Goal: Book appointment/travel/reservation

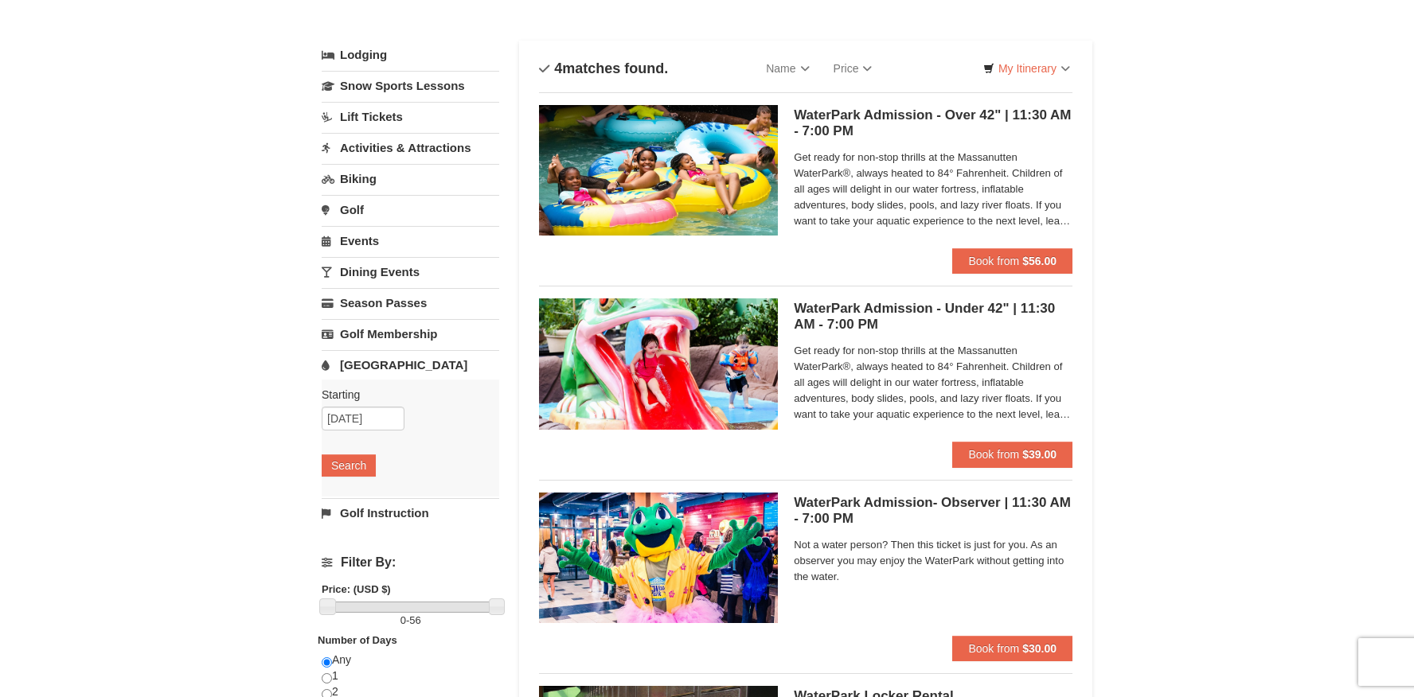
scroll to position [12, 0]
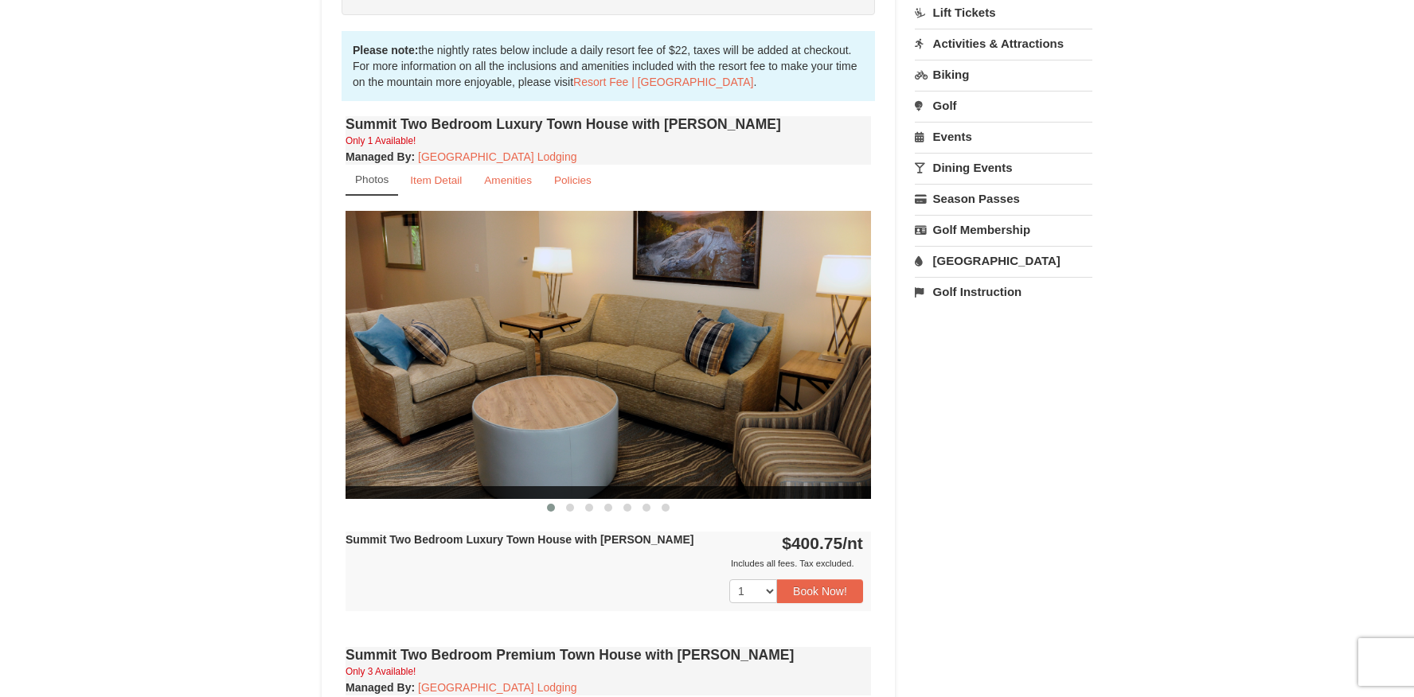
scroll to position [446, 0]
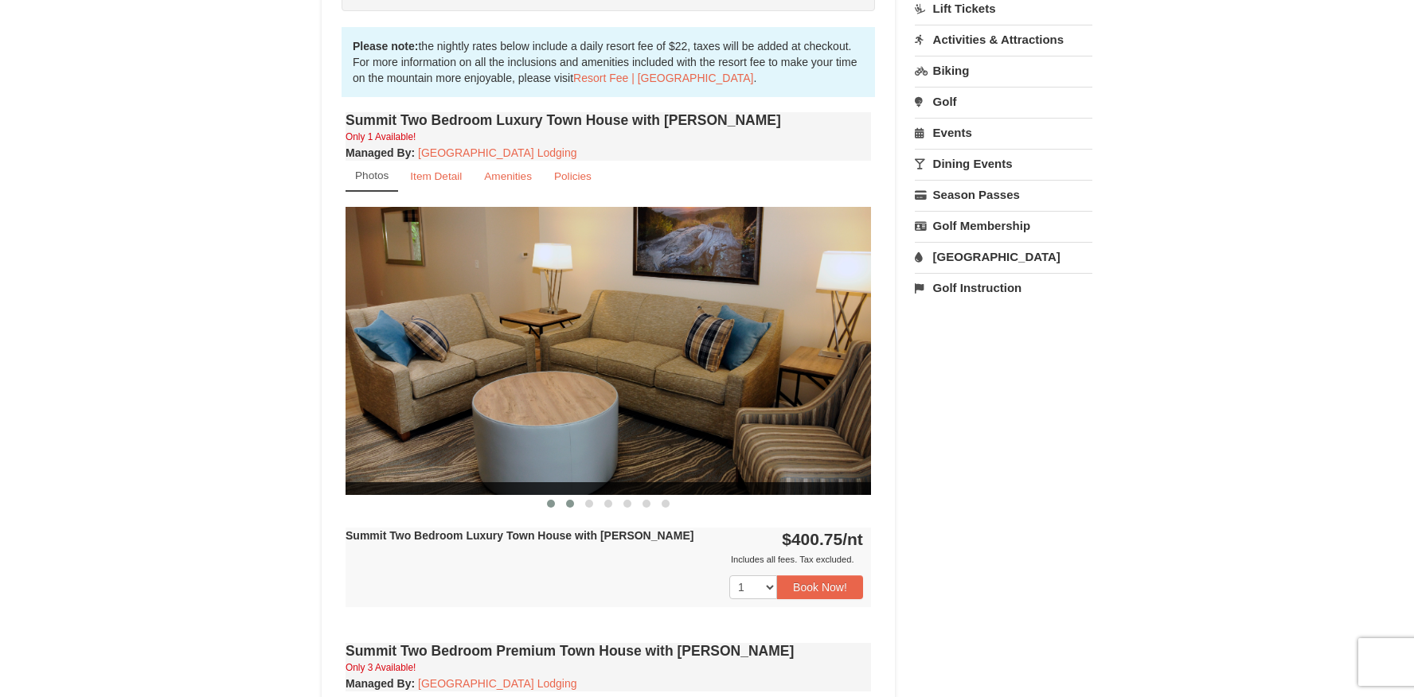
click at [572, 503] on span at bounding box center [570, 504] width 8 height 8
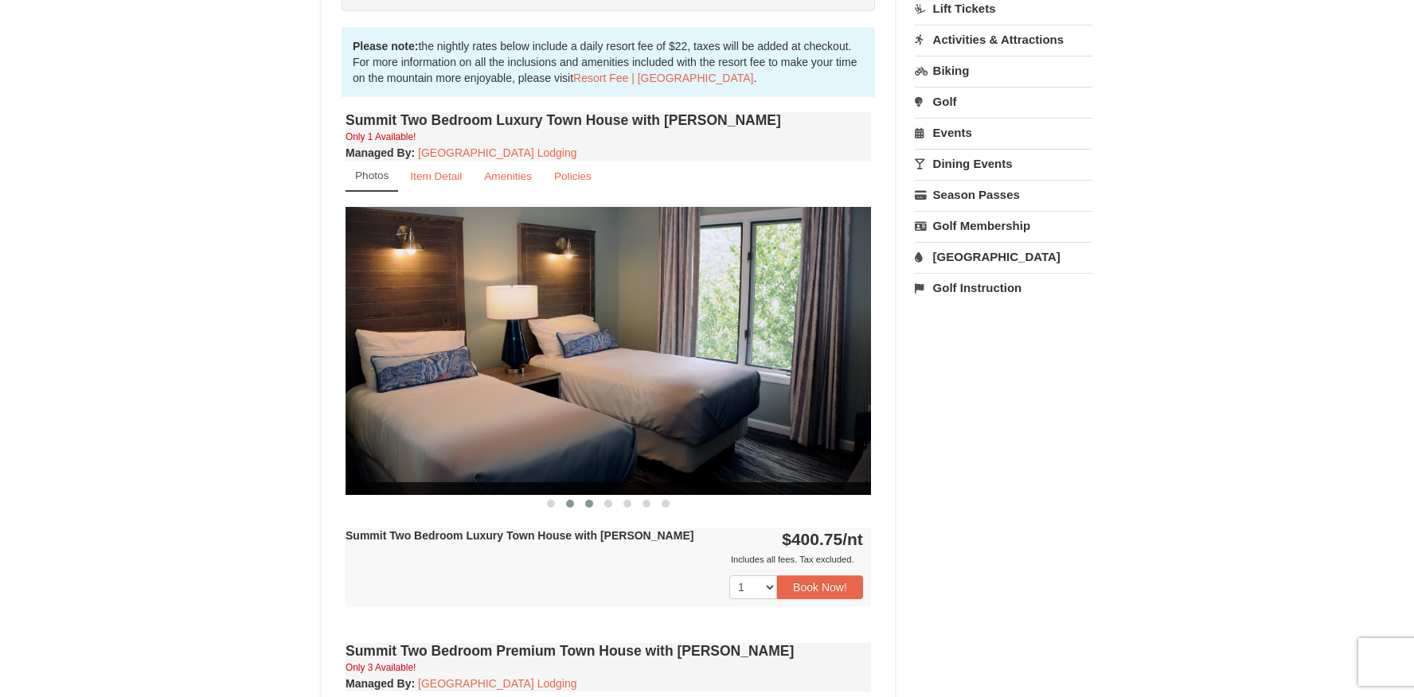
click at [596, 505] on button at bounding box center [589, 504] width 19 height 16
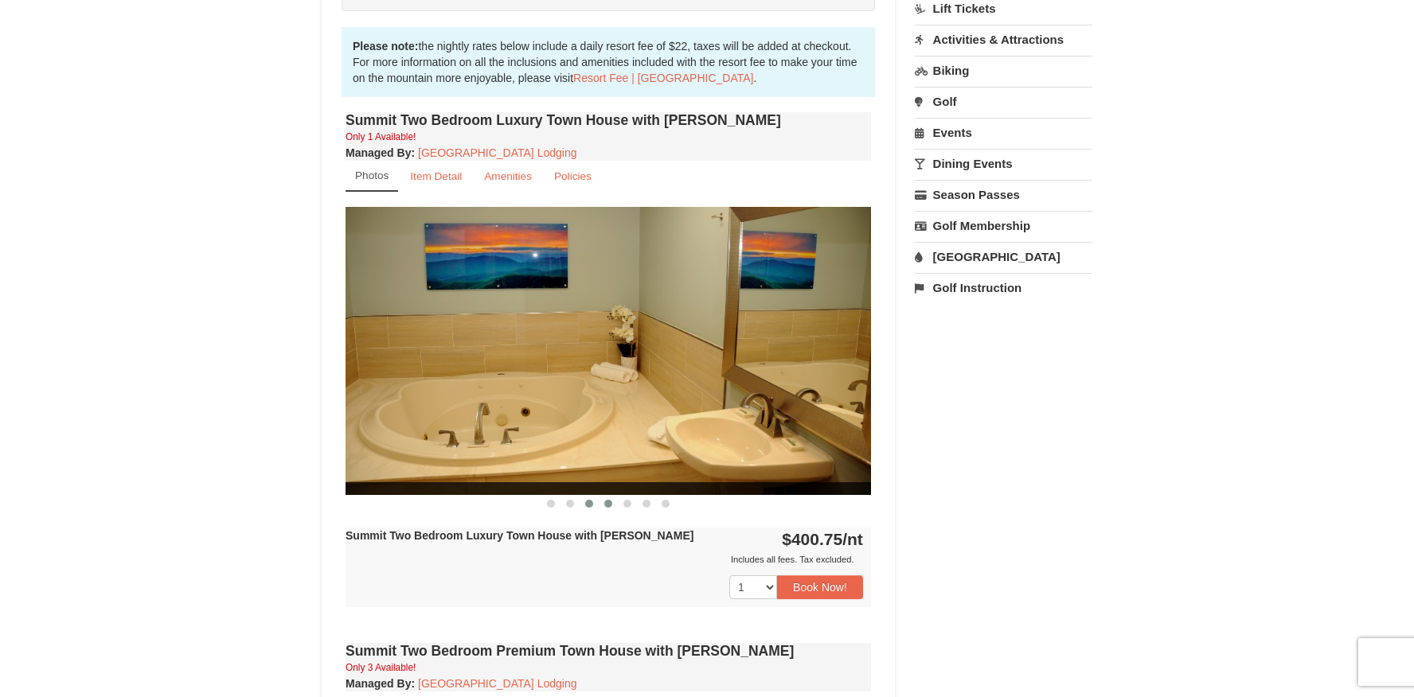
click at [605, 505] on span at bounding box center [608, 504] width 8 height 8
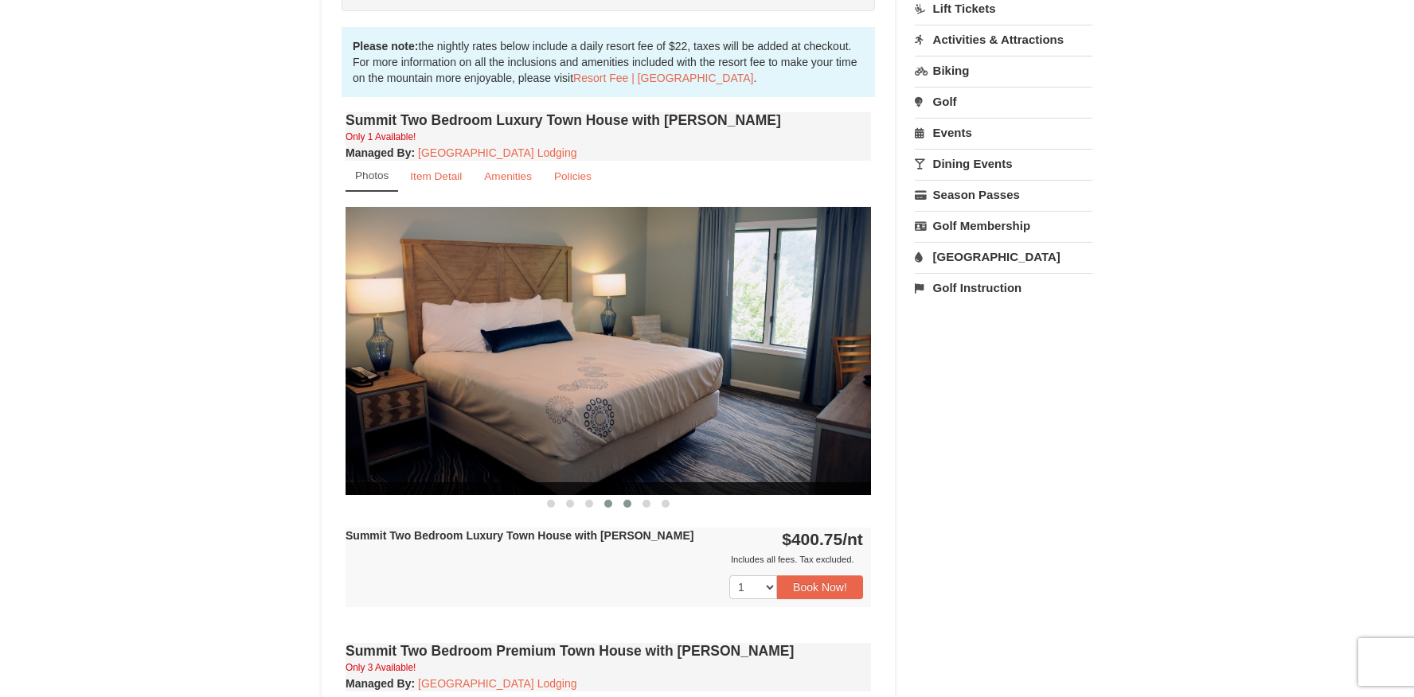
click at [624, 504] on span at bounding box center [627, 504] width 8 height 8
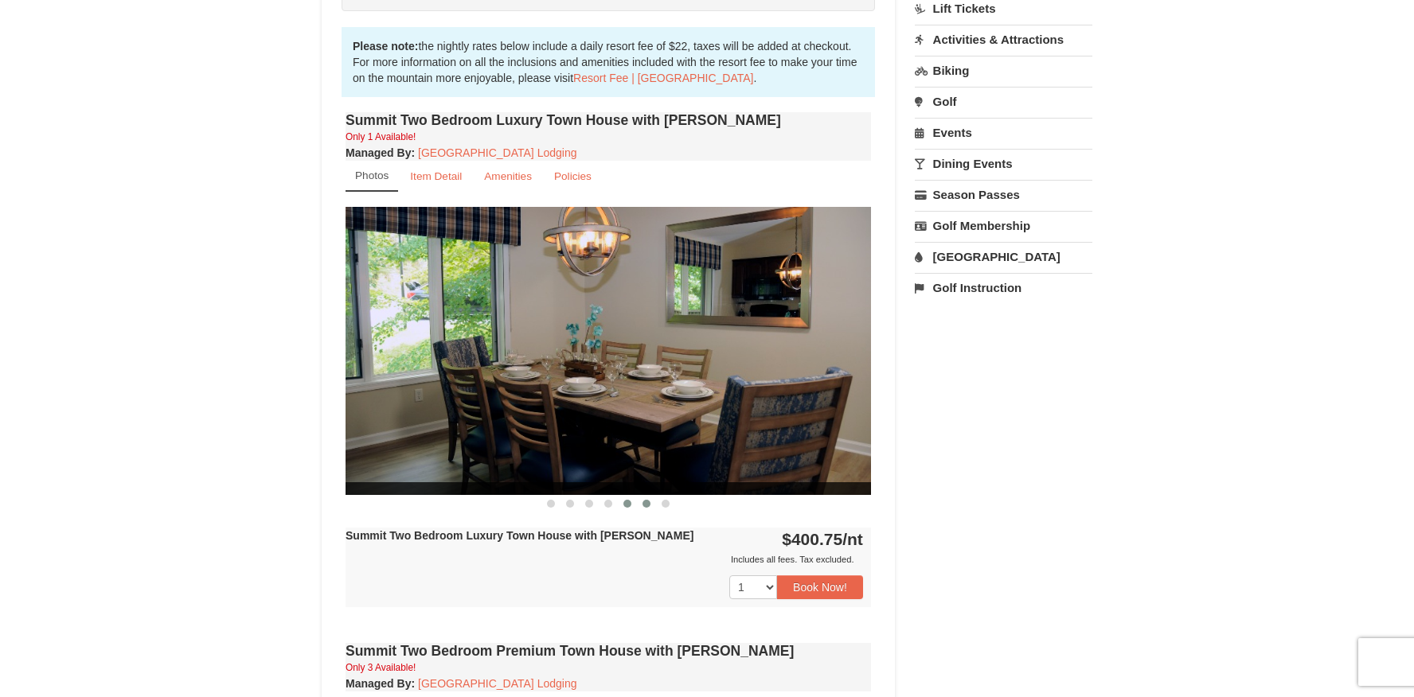
click at [648, 505] on span at bounding box center [647, 504] width 8 height 8
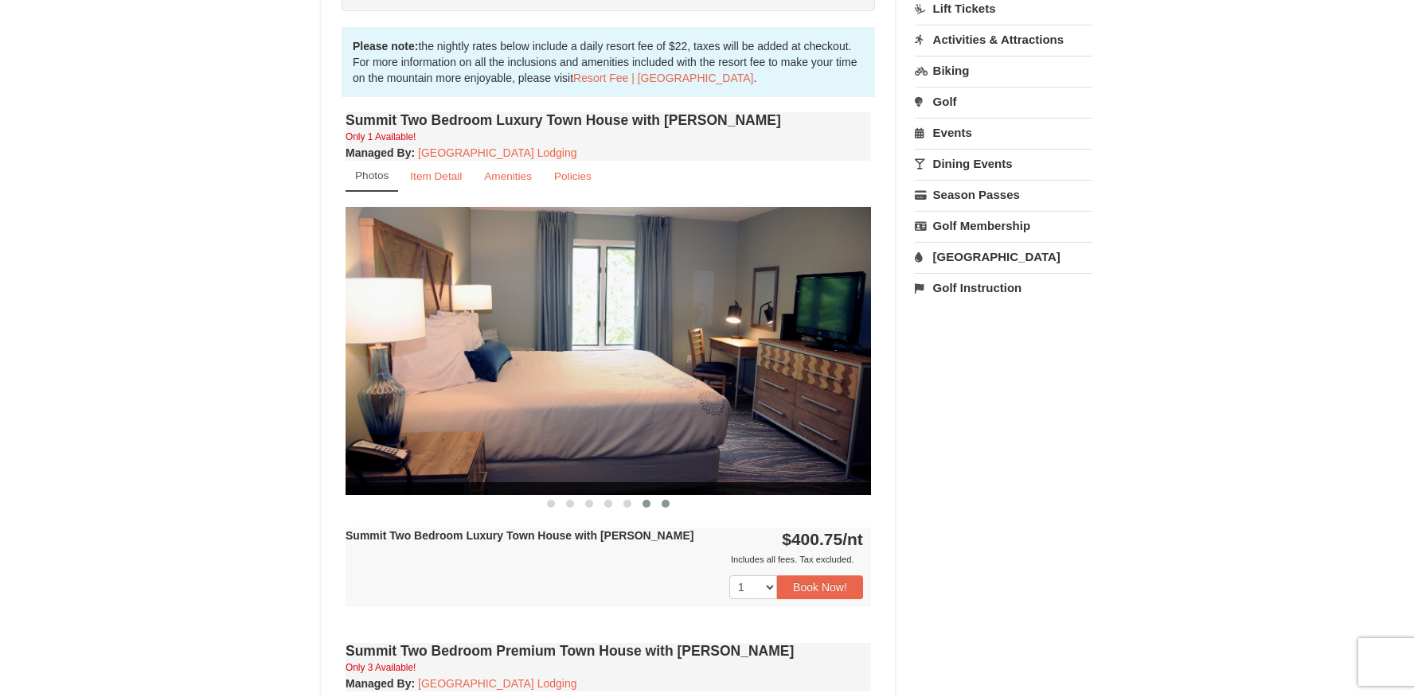
click at [667, 507] on button at bounding box center [665, 504] width 19 height 16
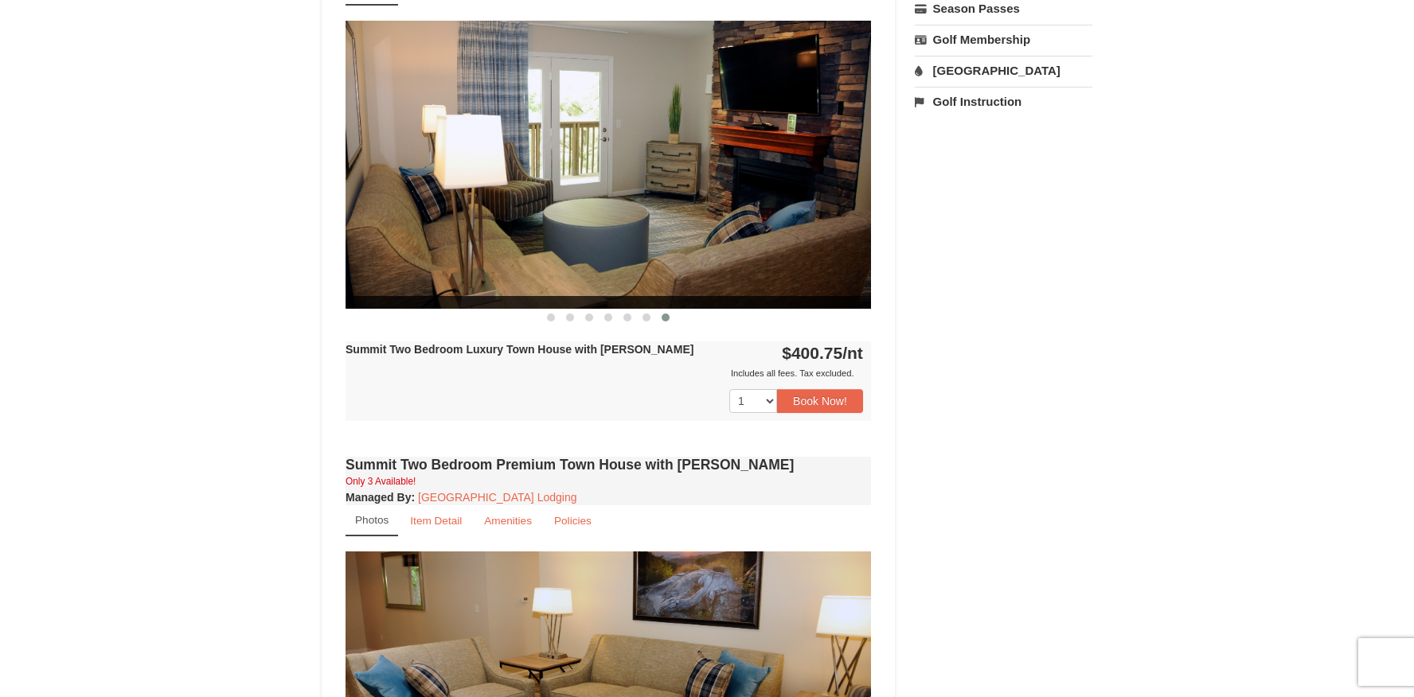
scroll to position [638, 0]
